Goal: Information Seeking & Learning: Learn about a topic

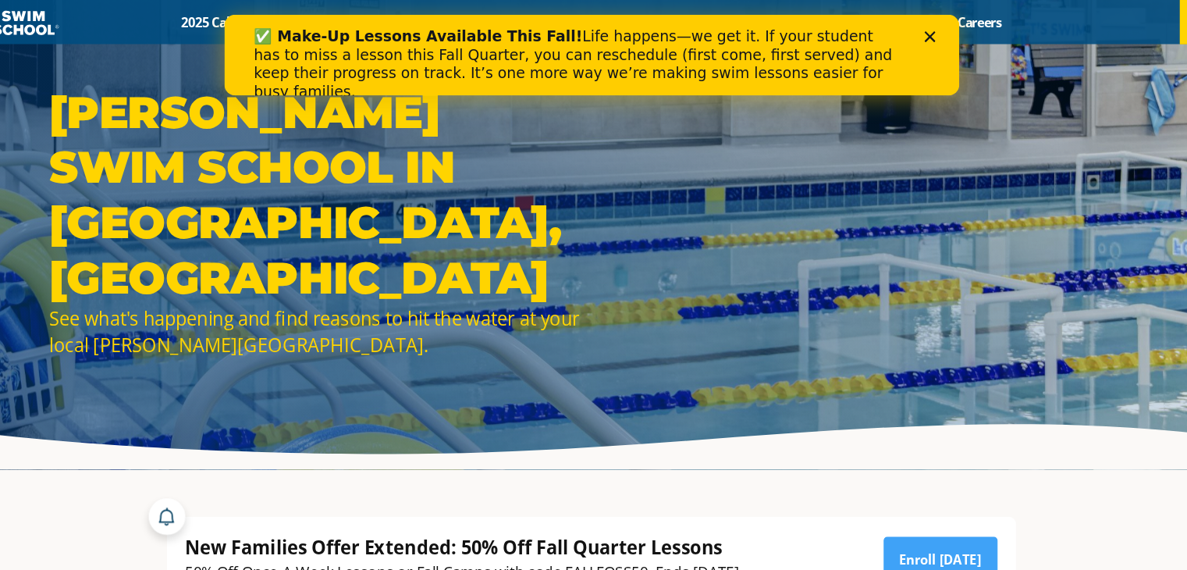
click at [827, 28] on icon "Close" at bounding box center [822, 32] width 9 height 9
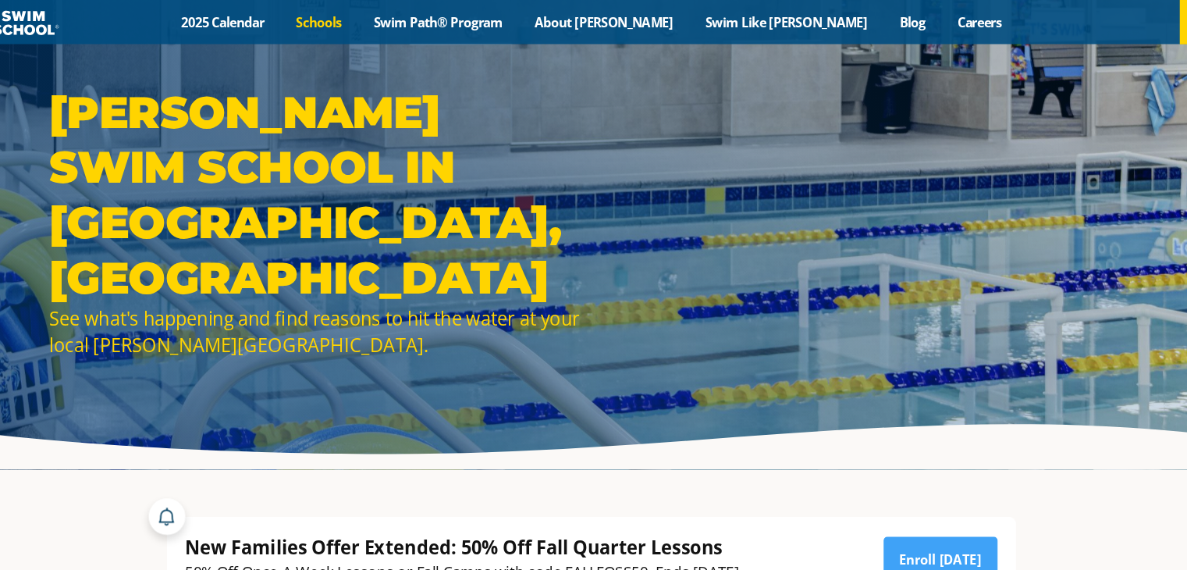
click at [395, 23] on link "Schools" at bounding box center [362, 19] width 66 height 15
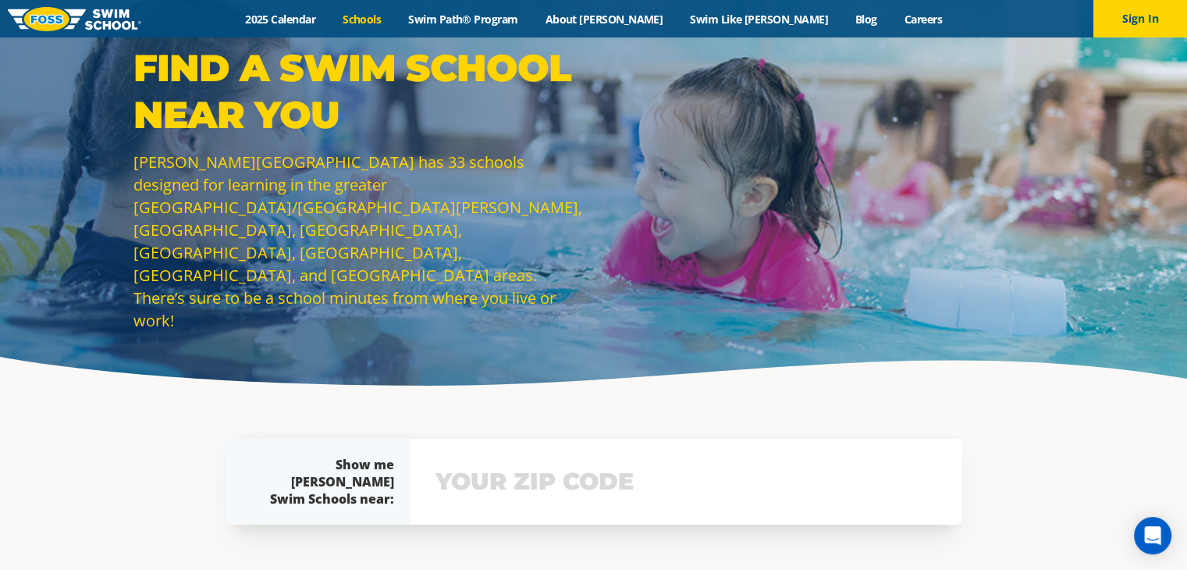
click at [453, 110] on p "Find a Swim School Near You" at bounding box center [359, 91] width 453 height 94
click at [517, 17] on link "Swim Path® Program" at bounding box center [463, 19] width 137 height 15
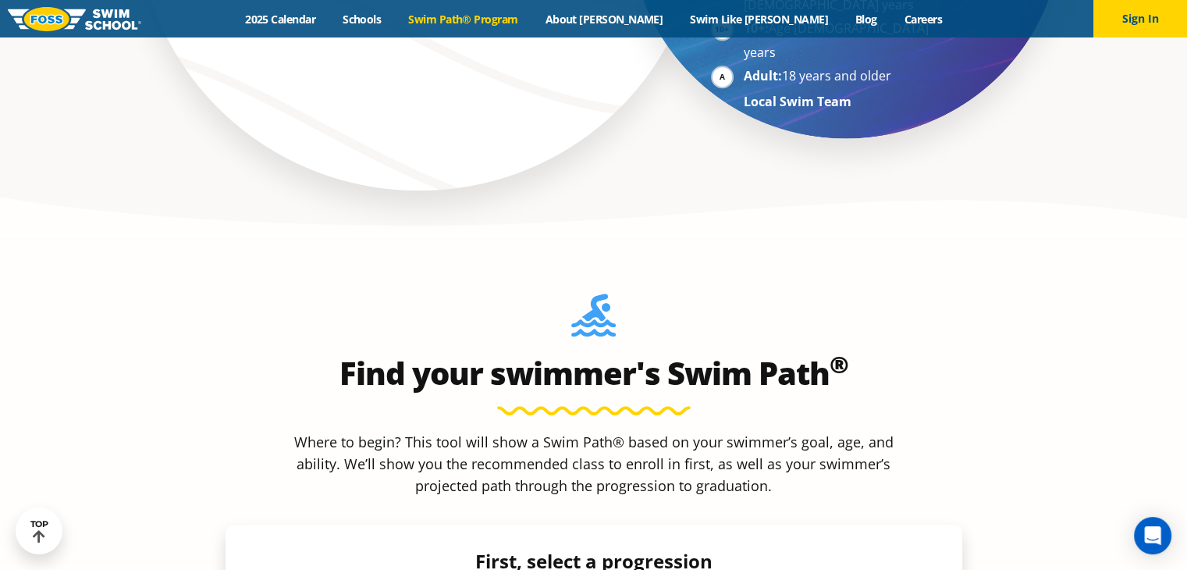
scroll to position [1149, 0]
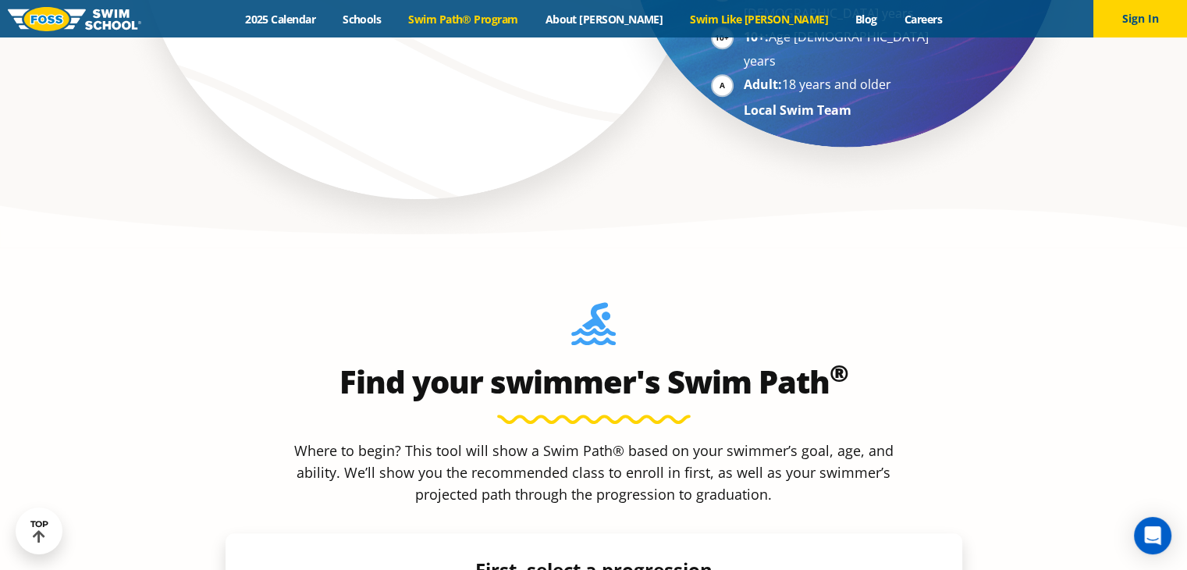
click at [724, 16] on link "Swim Like [PERSON_NAME]" at bounding box center [759, 19] width 165 height 15
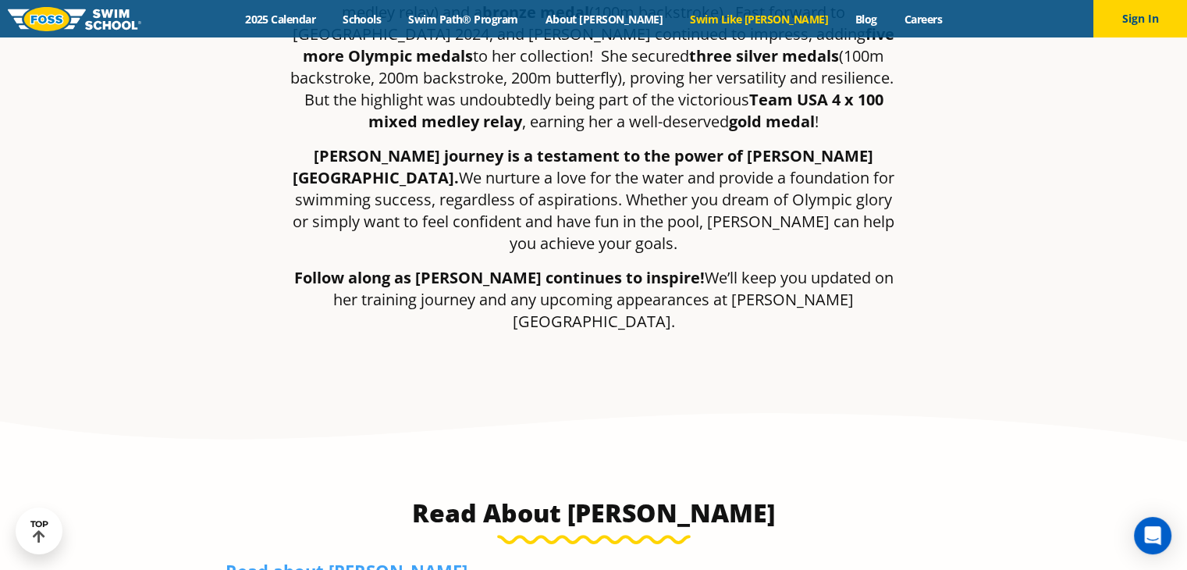
scroll to position [632, 0]
